Goal: Information Seeking & Learning: Find specific fact

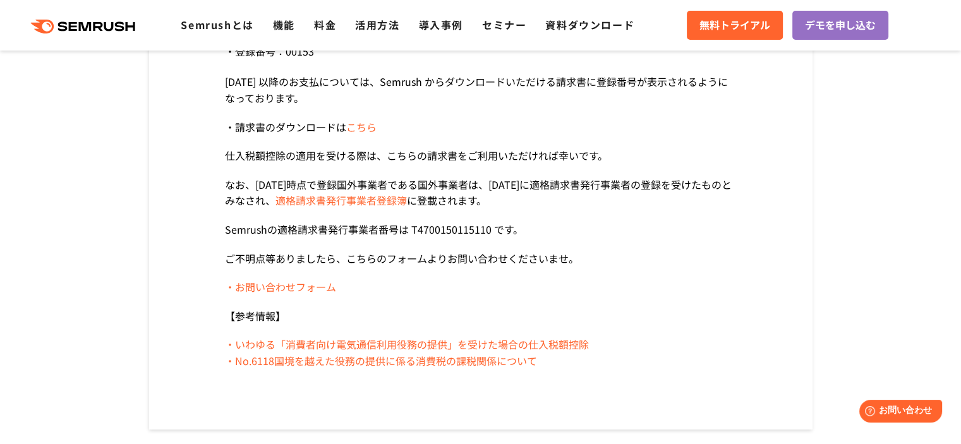
scroll to position [253, 0]
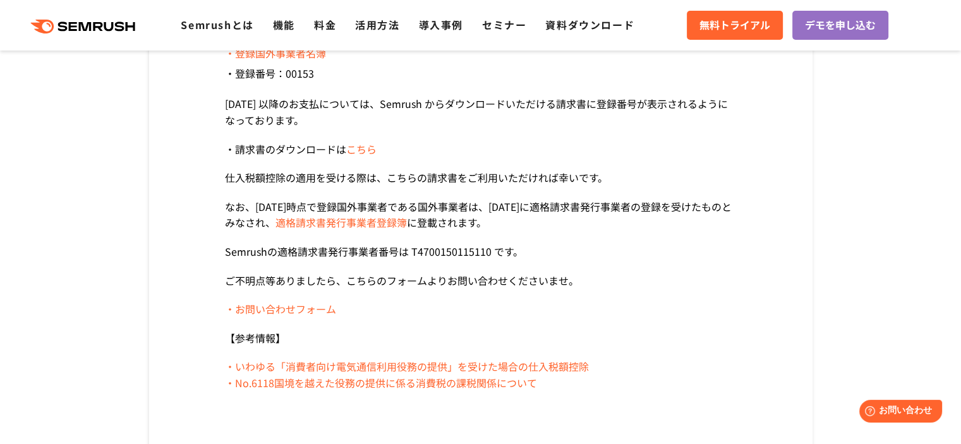
click at [670, 290] on section "[DATE] ([DATE]) 付にて [PERSON_NAME] が登録国外事業者に登録されておりますのでお知らせいたします。 ・登録国外事業者名簿 ・登録…" at bounding box center [481, 203] width 512 height 377
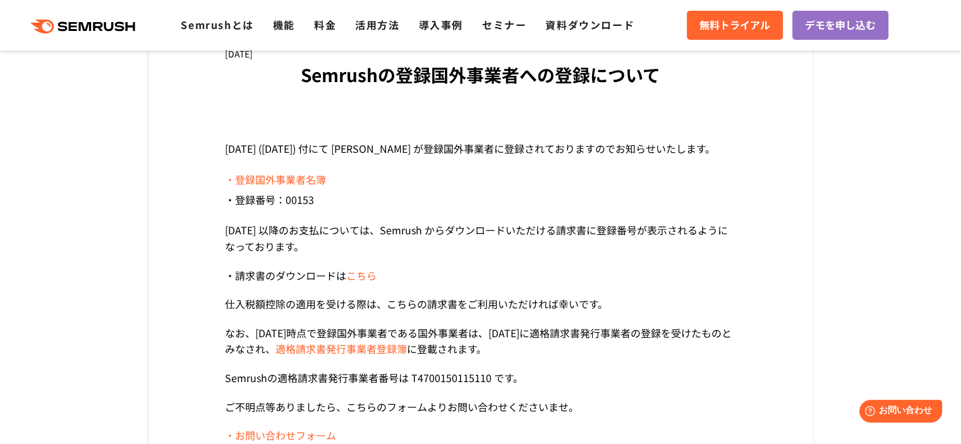
scroll to position [0, 0]
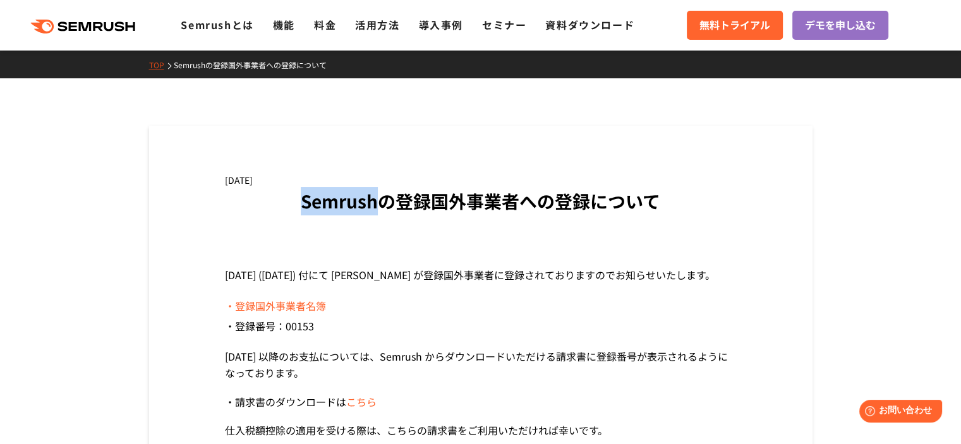
drag, startPoint x: 306, startPoint y: 196, endPoint x: 375, endPoint y: 203, distance: 69.2
click at [375, 203] on h1 "Semrushの登録国外事業者への登録について" at bounding box center [481, 201] width 512 height 28
copy h1 "Semrush"
